Goal: Information Seeking & Learning: Learn about a topic

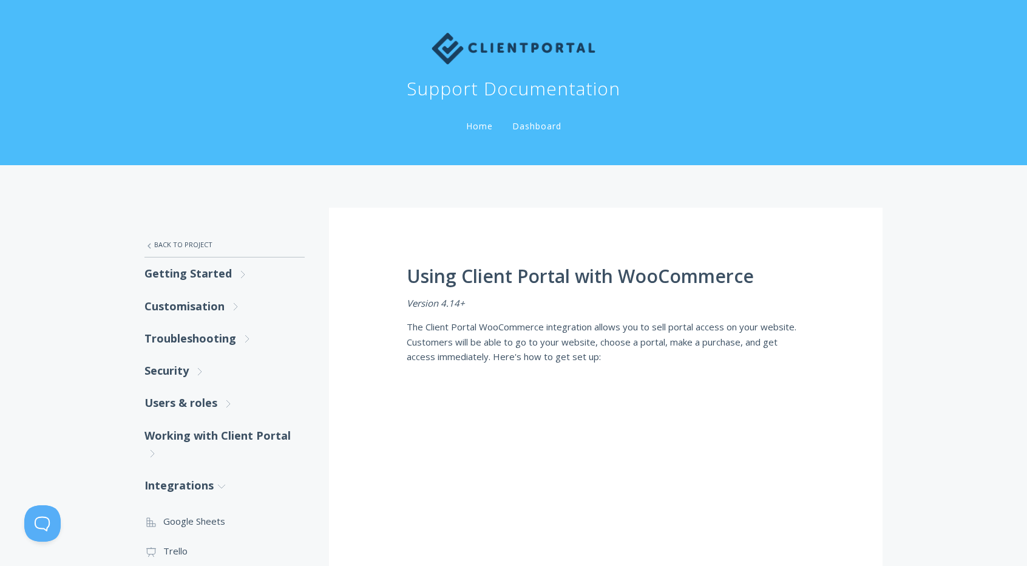
click at [518, 120] on link "Dashboard" at bounding box center [537, 126] width 54 height 12
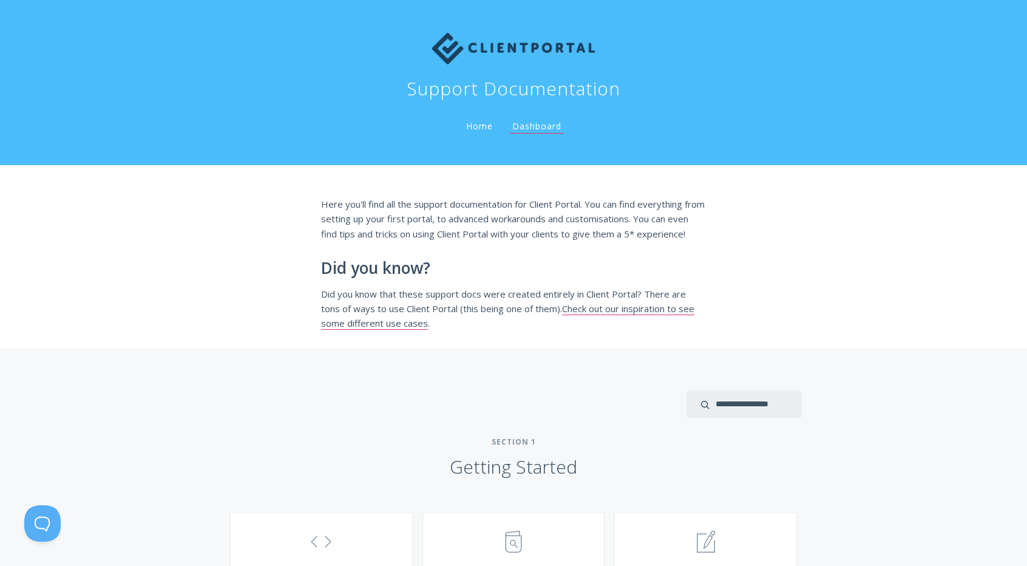
click at [486, 121] on link "Home" at bounding box center [480, 126] width 32 height 12
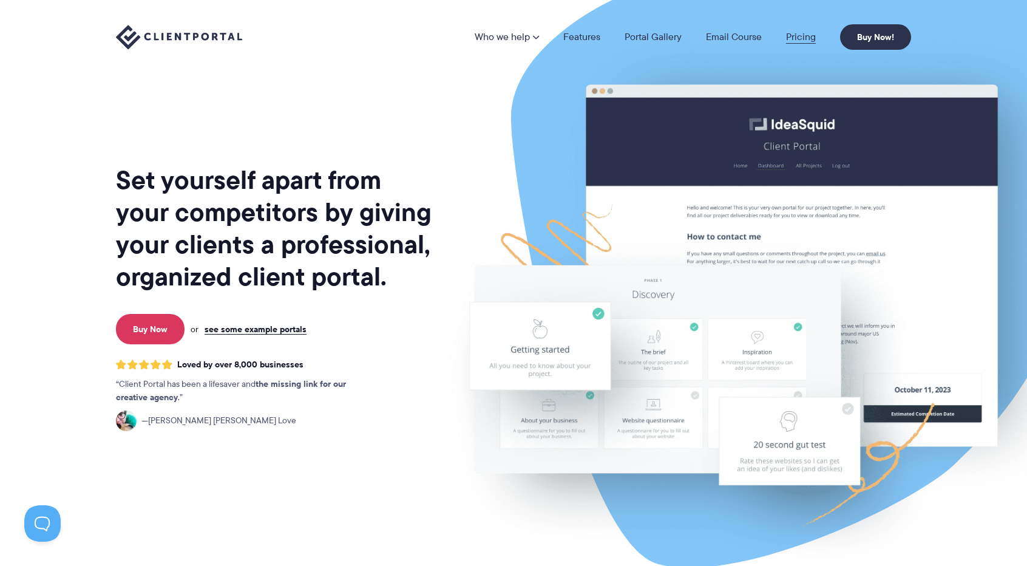
click at [802, 33] on link "Pricing" at bounding box center [801, 37] width 30 height 10
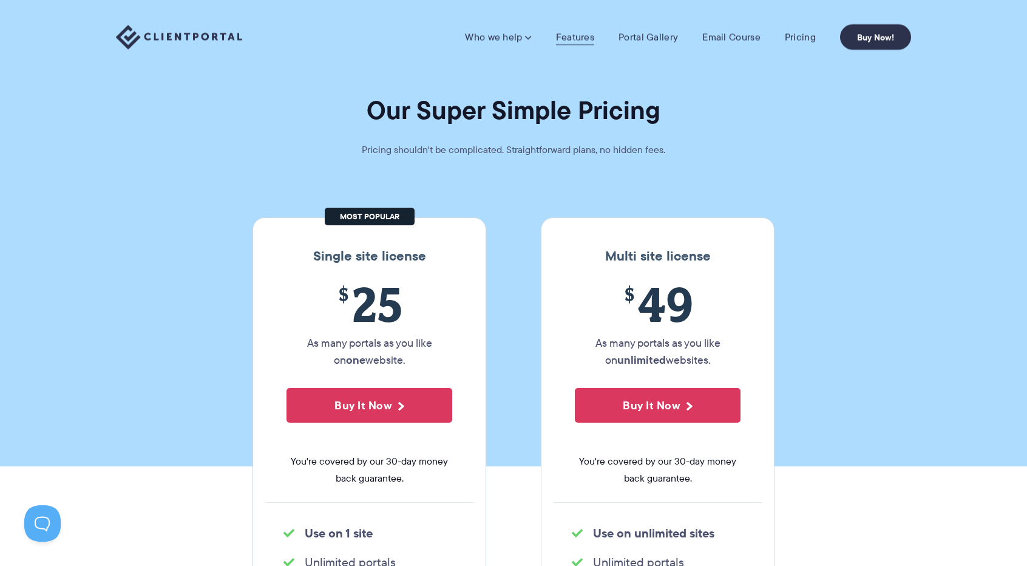
click at [581, 34] on link "Features" at bounding box center [575, 37] width 38 height 12
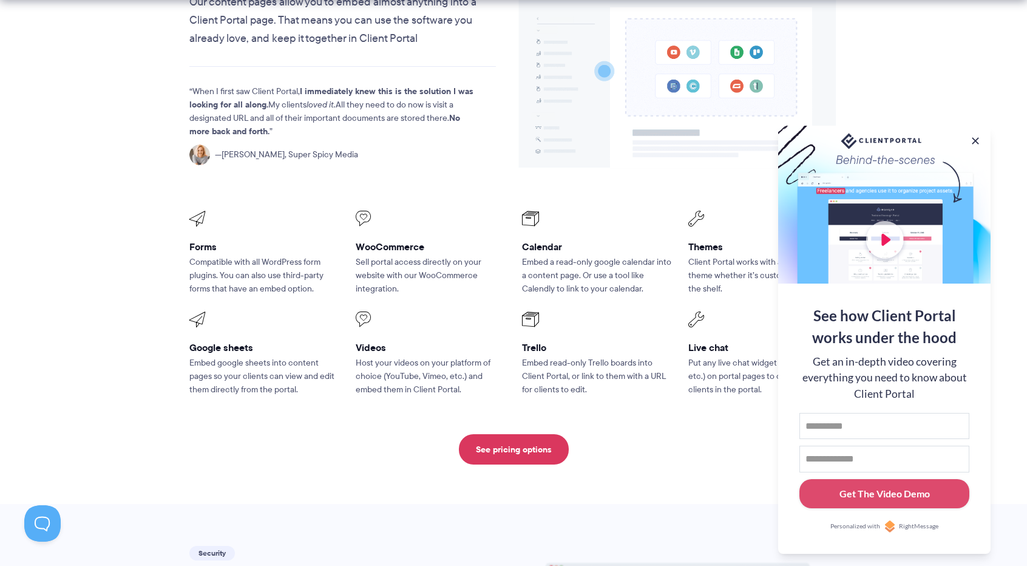
scroll to position [1526, 0]
click at [975, 140] on button at bounding box center [975, 141] width 15 height 15
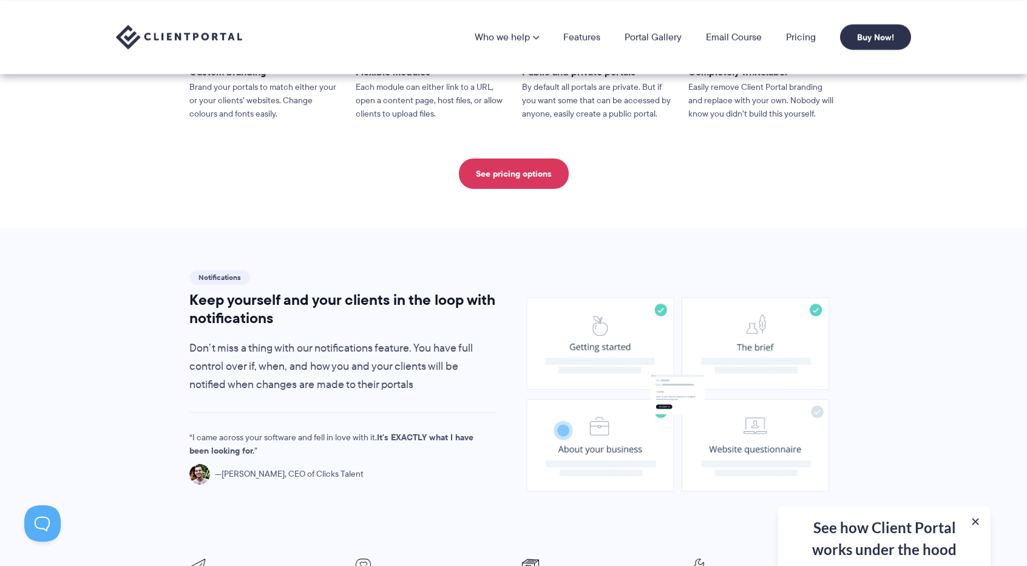
scroll to position [599, 0]
